Goal: Transaction & Acquisition: Purchase product/service

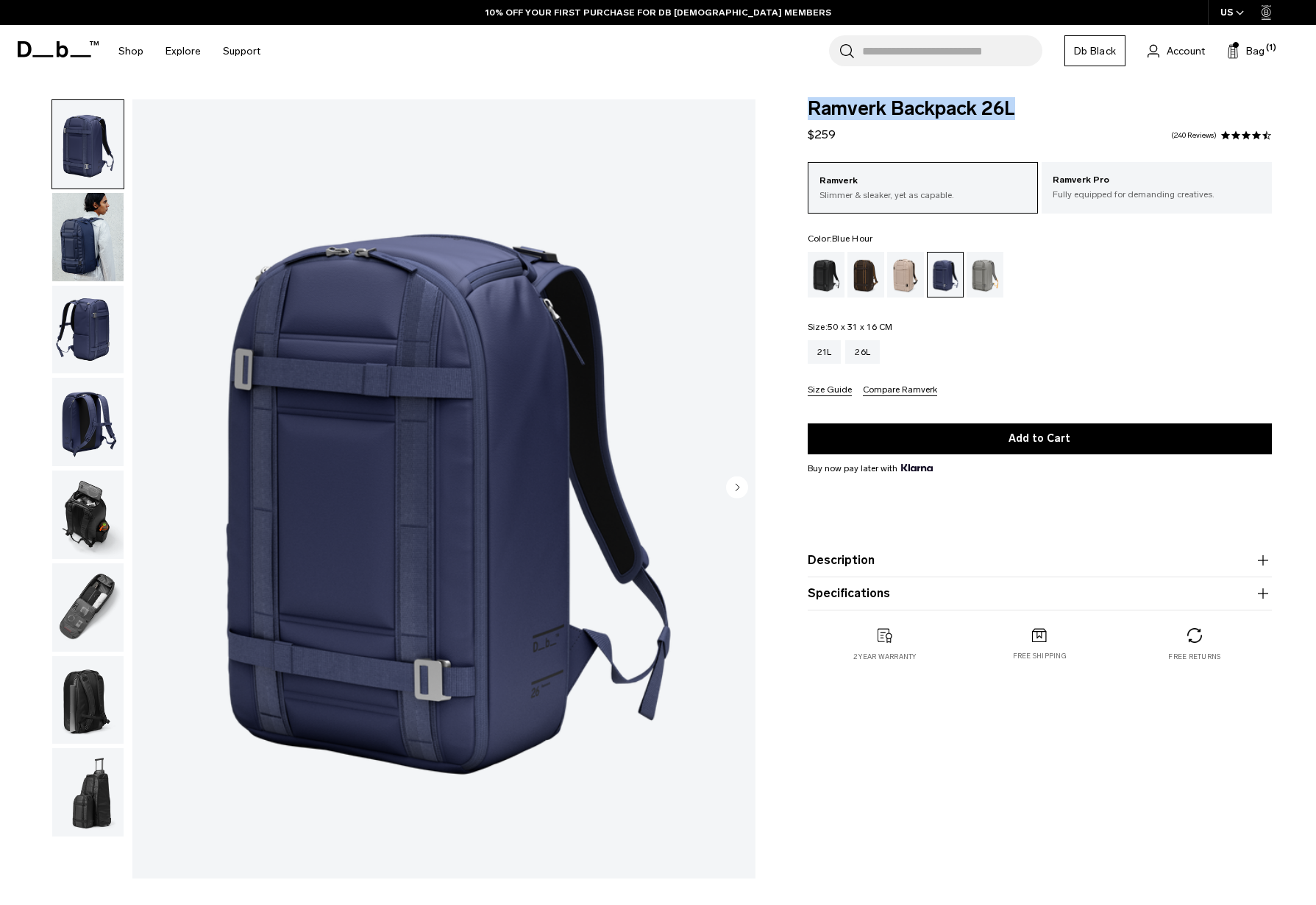
drag, startPoint x: 809, startPoint y: 107, endPoint x: 1013, endPoint y: 107, distance: 204.0
click at [1013, 107] on span "Ramverk Backpack 26L" at bounding box center [1040, 108] width 465 height 19
copy span "Ramverk Backpack 26L"
click at [1252, 52] on span "Bag" at bounding box center [1255, 51] width 19 height 16
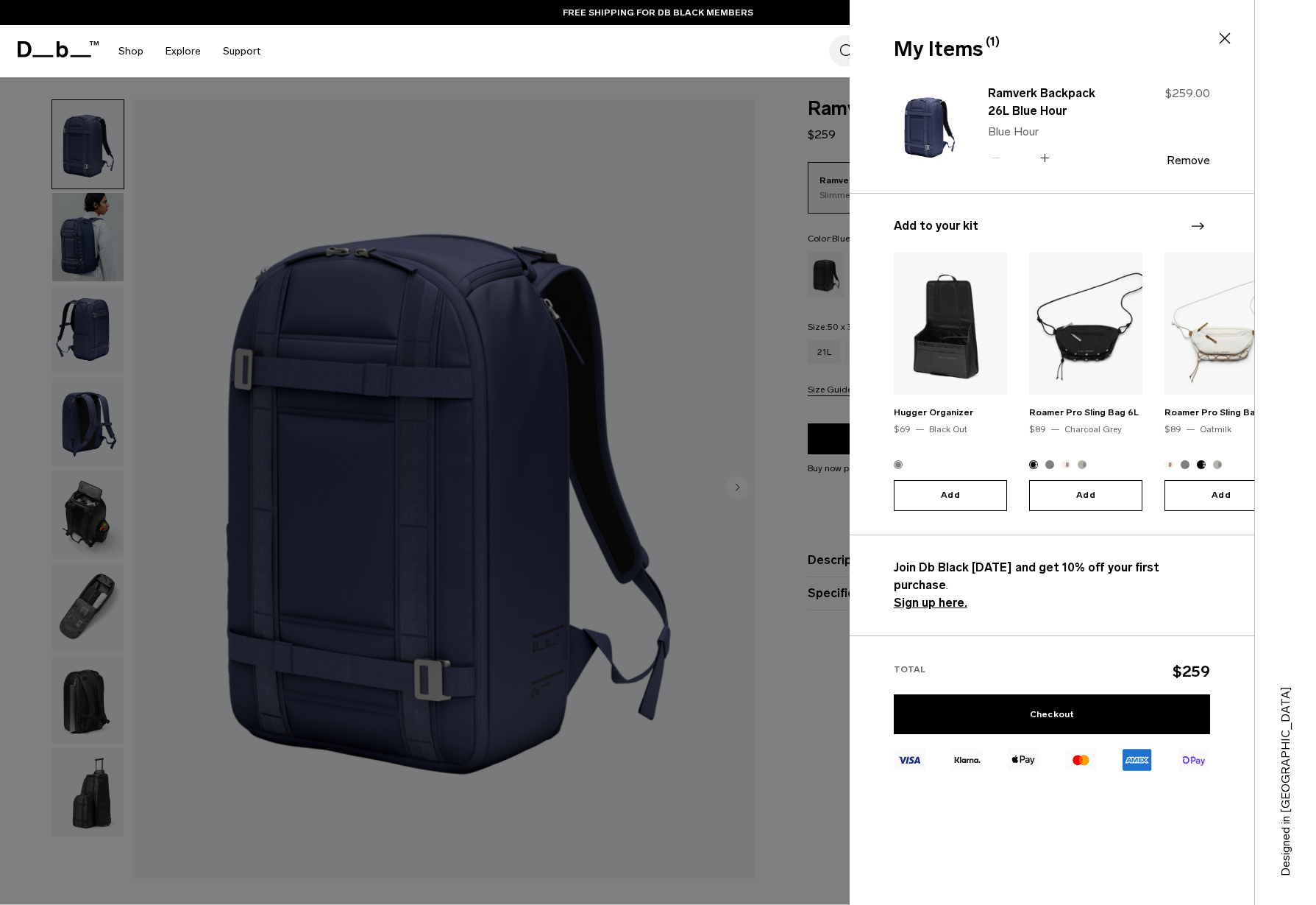
click at [748, 258] on div at bounding box center [658, 452] width 1316 height 905
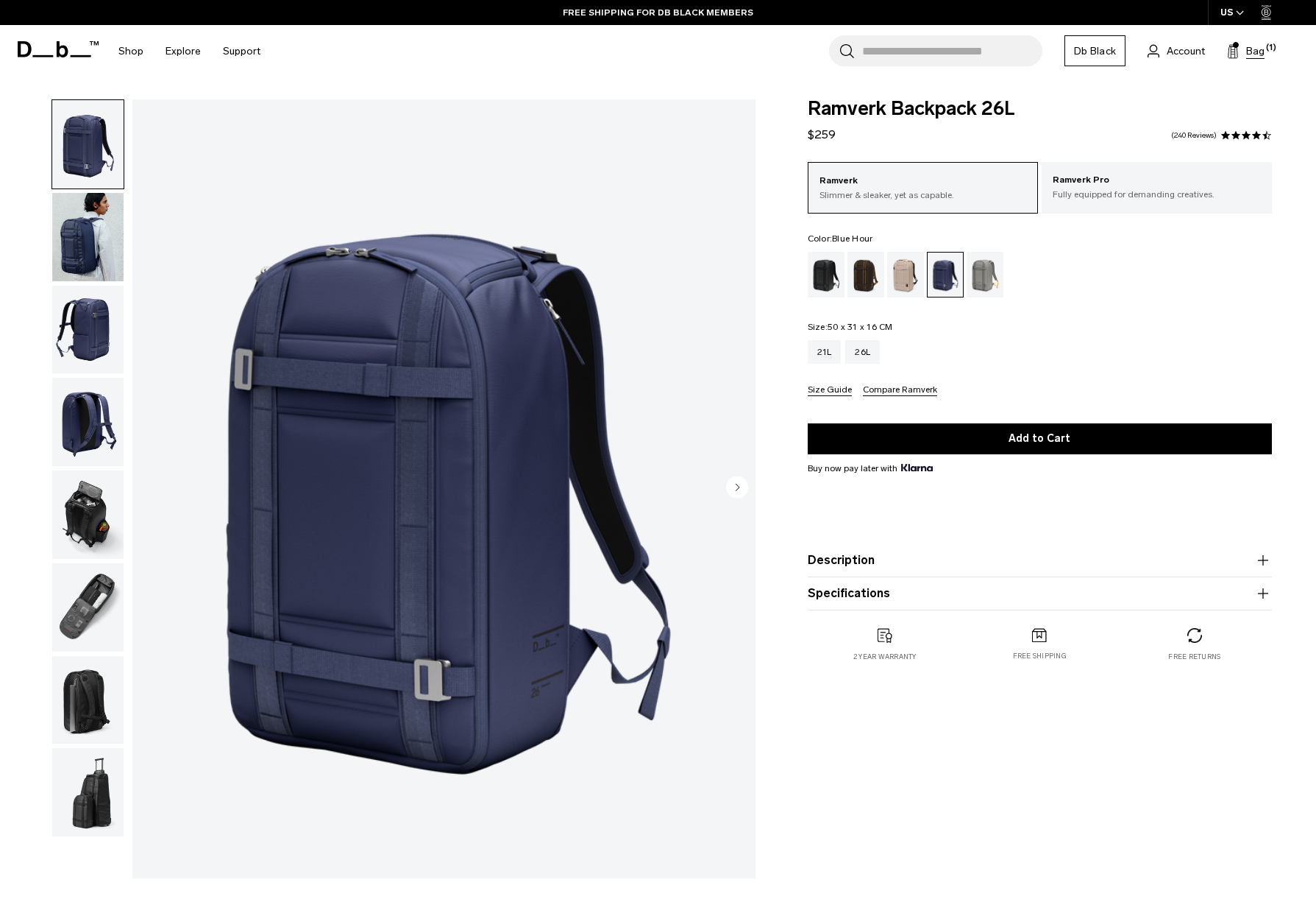
click at [1245, 50] on button "Bag (1)" at bounding box center [1246, 51] width 37 height 18
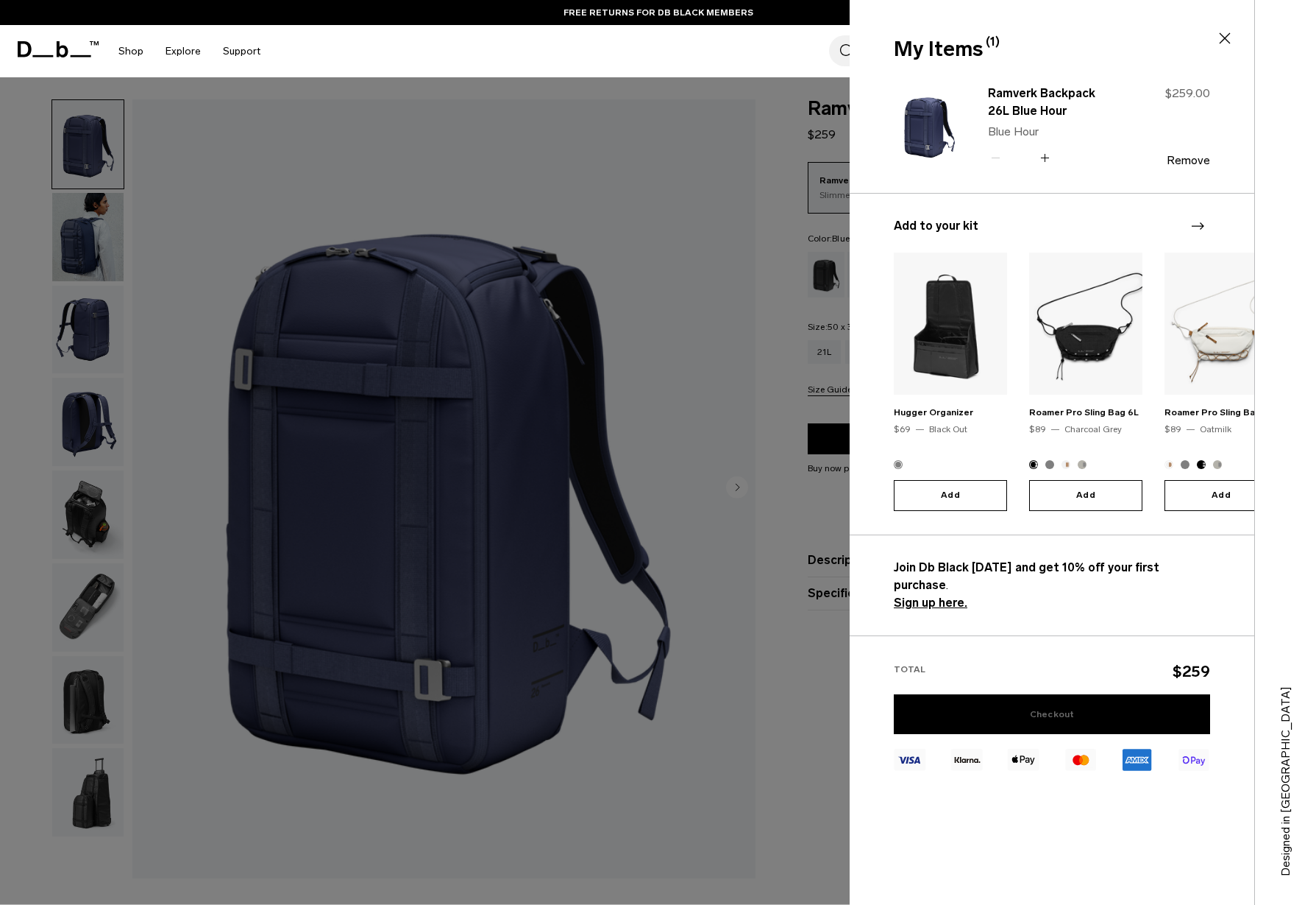
click at [1074, 698] on link "Checkout" at bounding box center [1051, 714] width 316 height 39
